Goal: Register for event/course

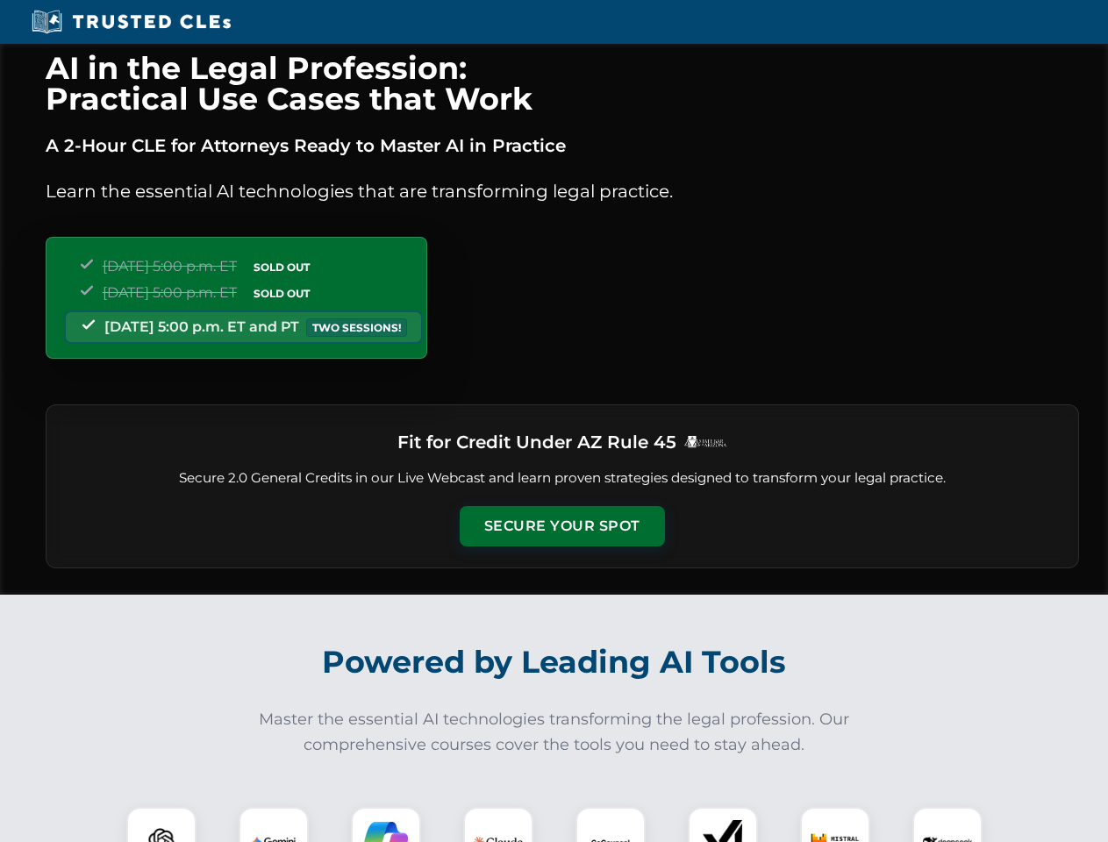
click at [561, 526] on button "Secure Your Spot" at bounding box center [562, 526] width 205 height 40
click at [161, 824] on img at bounding box center [161, 842] width 51 height 51
